Goal: Transaction & Acquisition: Book appointment/travel/reservation

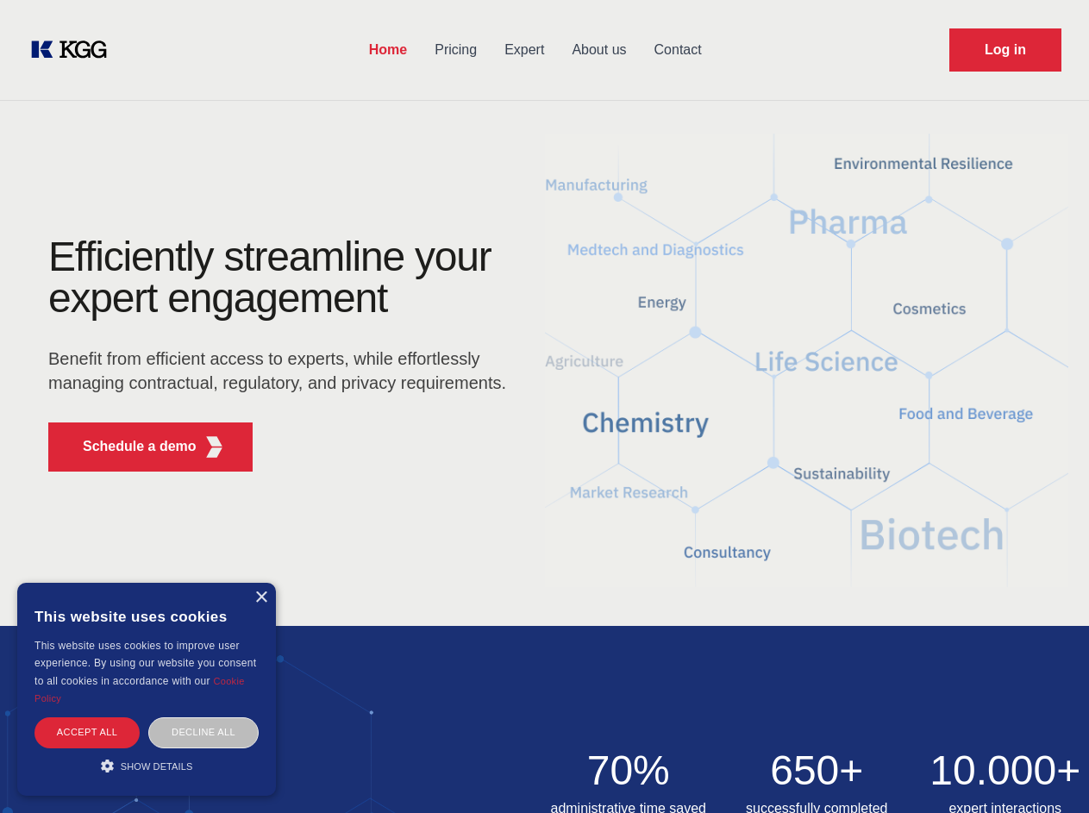
click at [544, 406] on div "Efficiently streamline your expert engagement Benefit from efficient access to …" at bounding box center [283, 360] width 524 height 249
click at [129, 447] on p "Schedule a demo" at bounding box center [140, 446] width 114 height 21
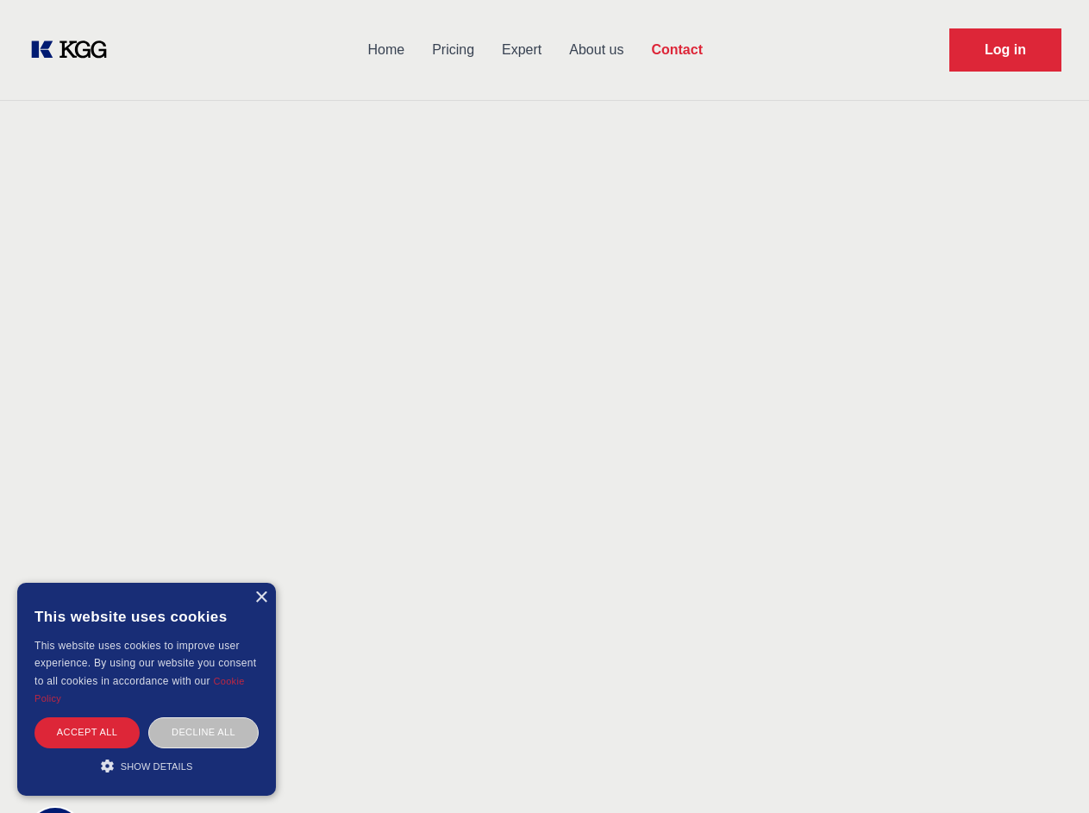
click at [260, 597] on div "× This website uses cookies This website uses cookies to improve user experienc…" at bounding box center [146, 689] width 259 height 213
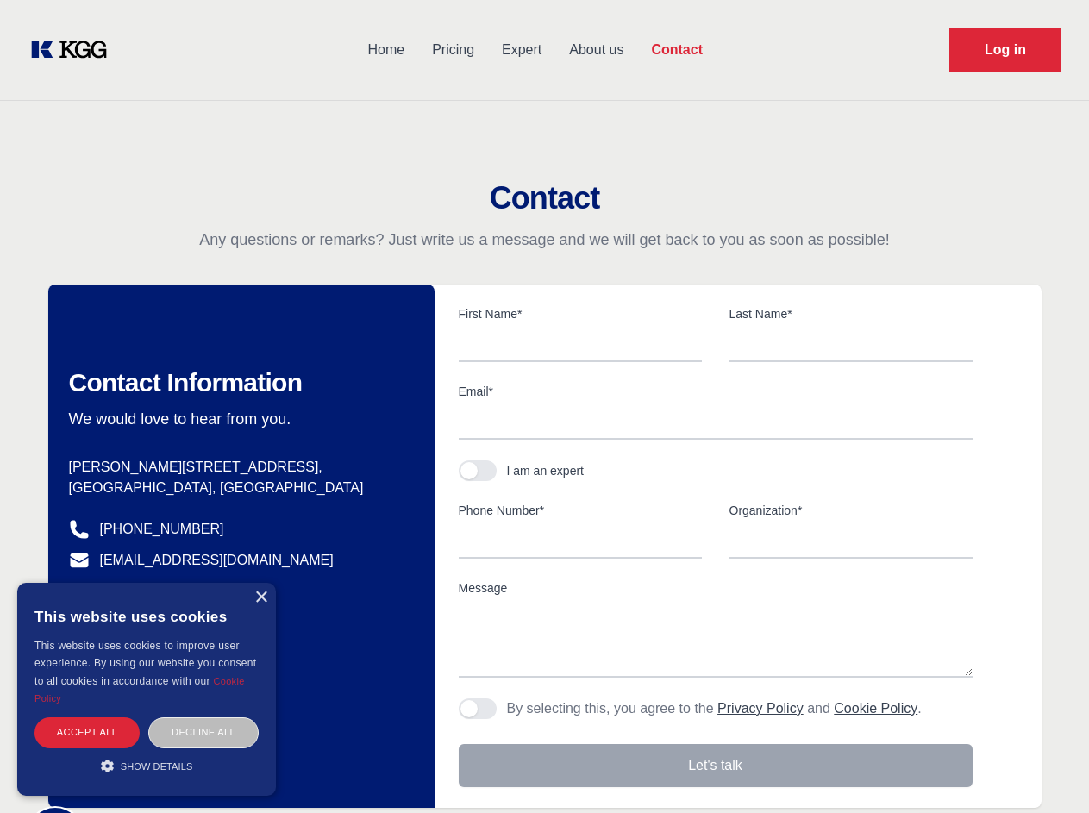
click at [87, 732] on div "Accept all" at bounding box center [86, 732] width 105 height 30
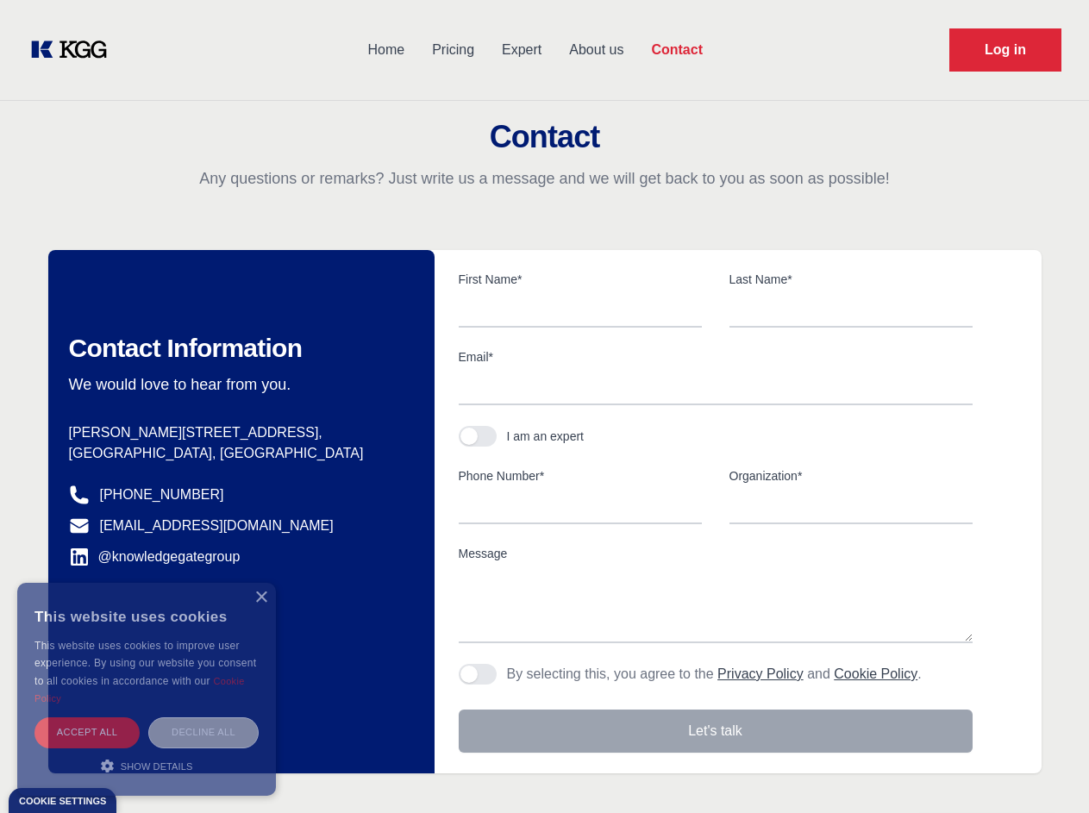
click at [203, 732] on div "Decline all" at bounding box center [203, 732] width 110 height 30
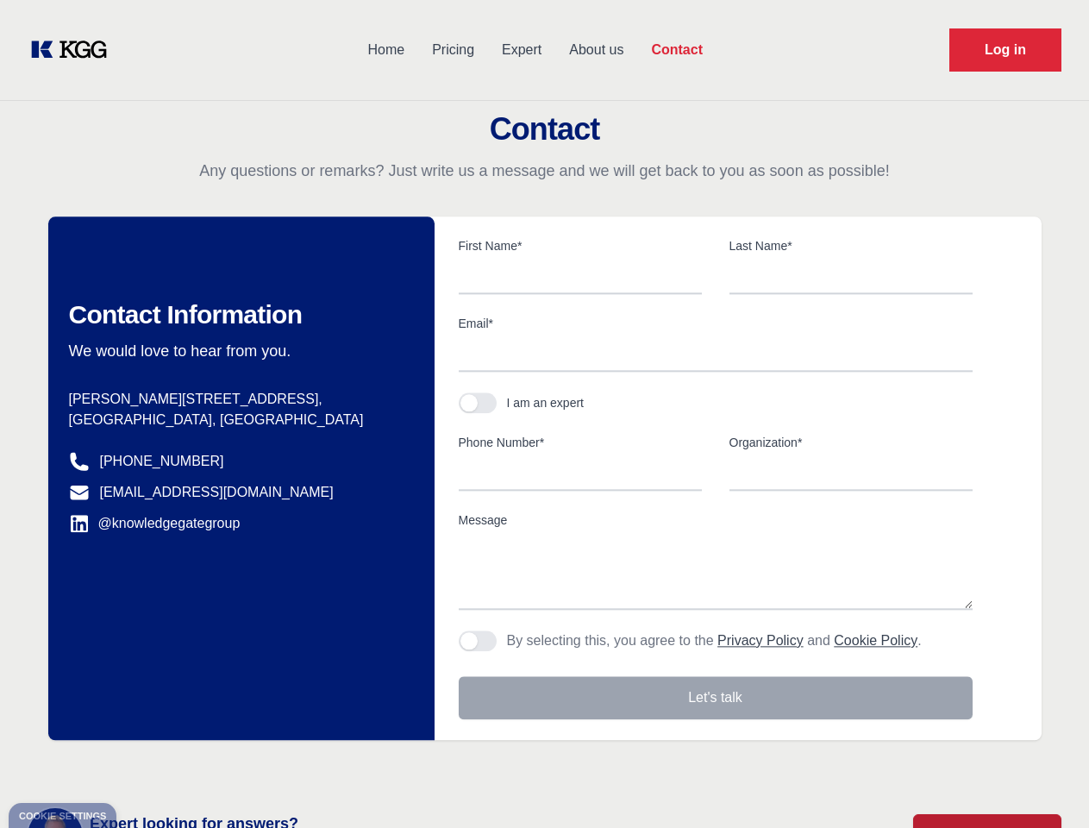
click at [147, 765] on main "Contact Any questions or remarks? Just write us a message and we will get back …" at bounding box center [544, 448] width 1089 height 897
